Goal: Check status: Check status

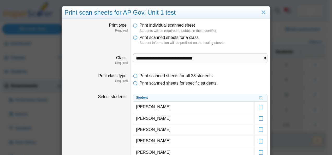
select select "**********"
click at [261, 10] on link "Close" at bounding box center [264, 12] width 8 height 9
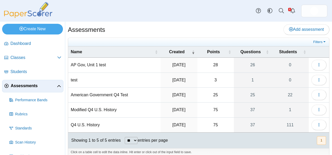
scroll to position [4, 0]
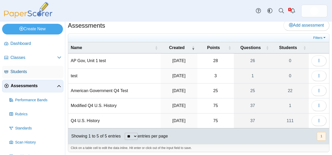
click at [21, 70] on span "Students" at bounding box center [35, 72] width 51 height 6
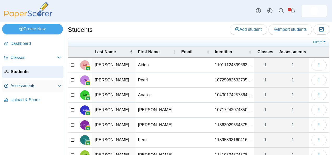
click at [21, 86] on span "Assessments" at bounding box center [33, 86] width 47 height 6
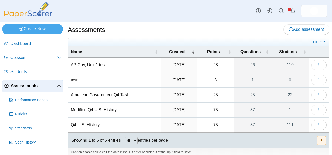
click at [97, 63] on td "AP Gov, Unit 1 test" at bounding box center [114, 65] width 92 height 15
click at [317, 63] on icon "button" at bounding box center [319, 65] width 4 height 4
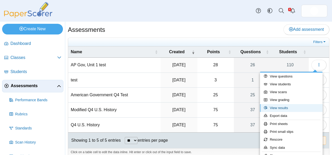
click at [282, 107] on link "View results" at bounding box center [291, 108] width 63 height 8
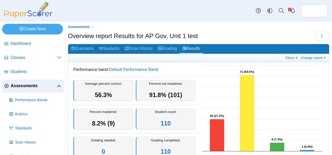
scroll to position [1, 0]
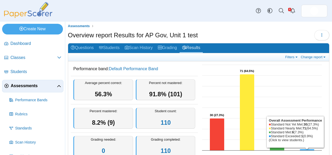
click at [302, 149] on icon "Standard Exceeded, 1. Overall Assessment Performance." at bounding box center [307, 149] width 15 height 1
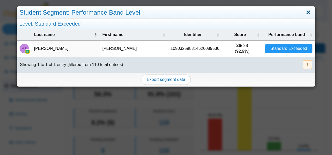
click at [305, 10] on link "Close" at bounding box center [309, 12] width 8 height 9
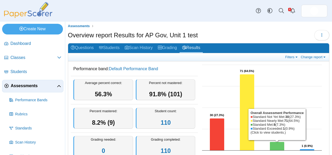
click at [281, 145] on icon "Standard Met, 8. Overall Assessment Performance." at bounding box center [277, 146] width 15 height 9
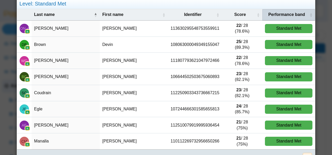
scroll to position [0, 0]
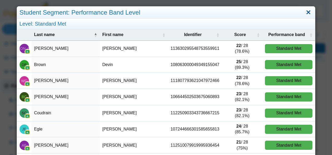
click at [305, 10] on link "Close" at bounding box center [309, 12] width 8 height 9
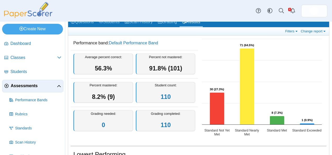
scroll to position [27, 0]
